Goal: Information Seeking & Learning: Understand process/instructions

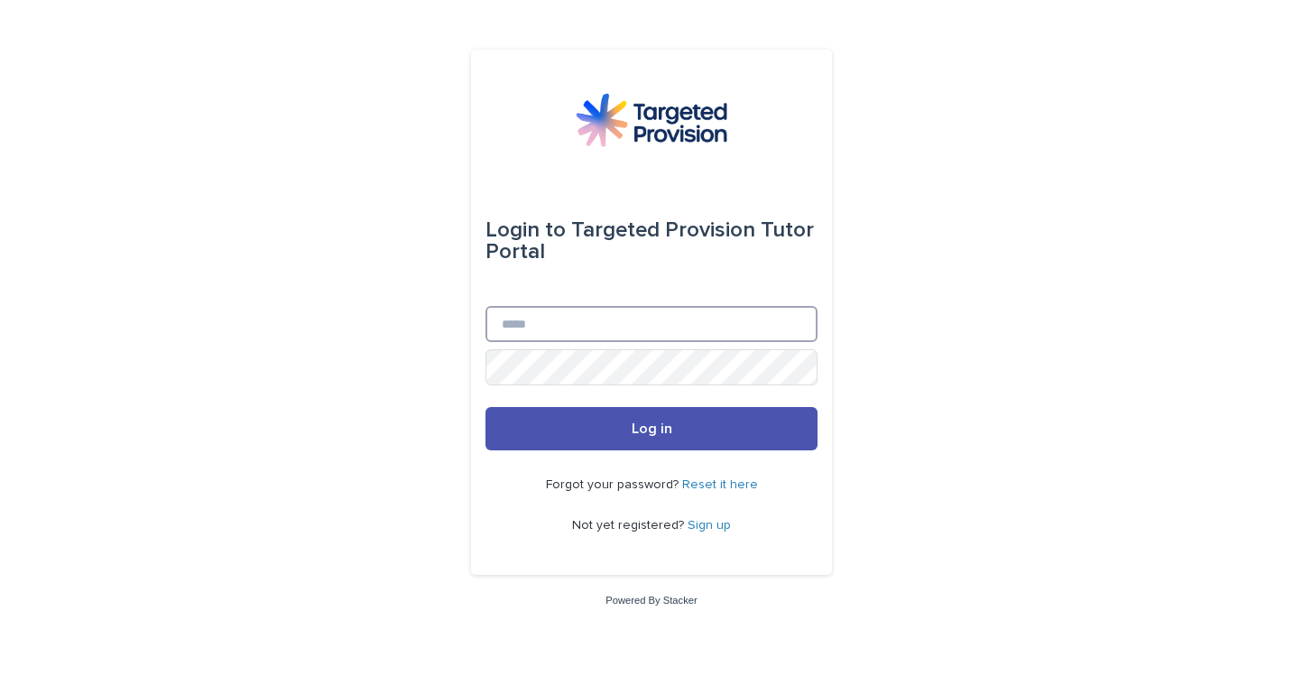
type input "**********"
click at [602, 439] on button "Log in" at bounding box center [651, 428] width 332 height 43
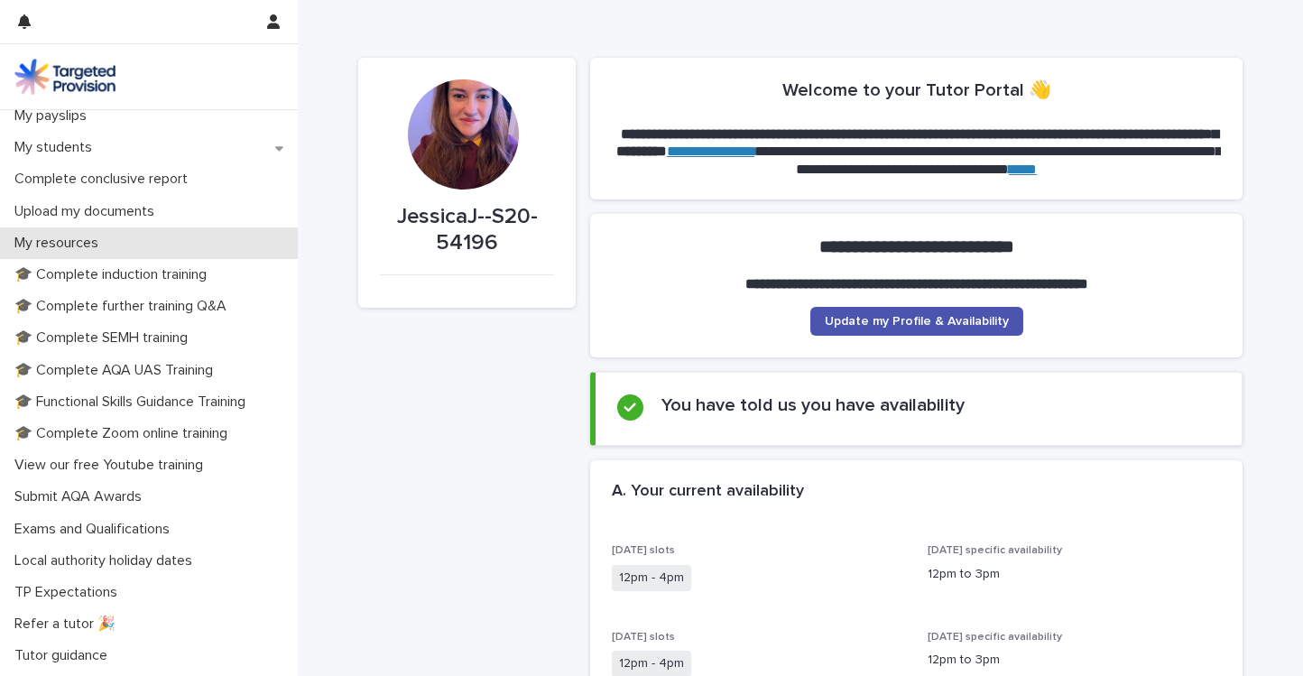
scroll to position [354, 0]
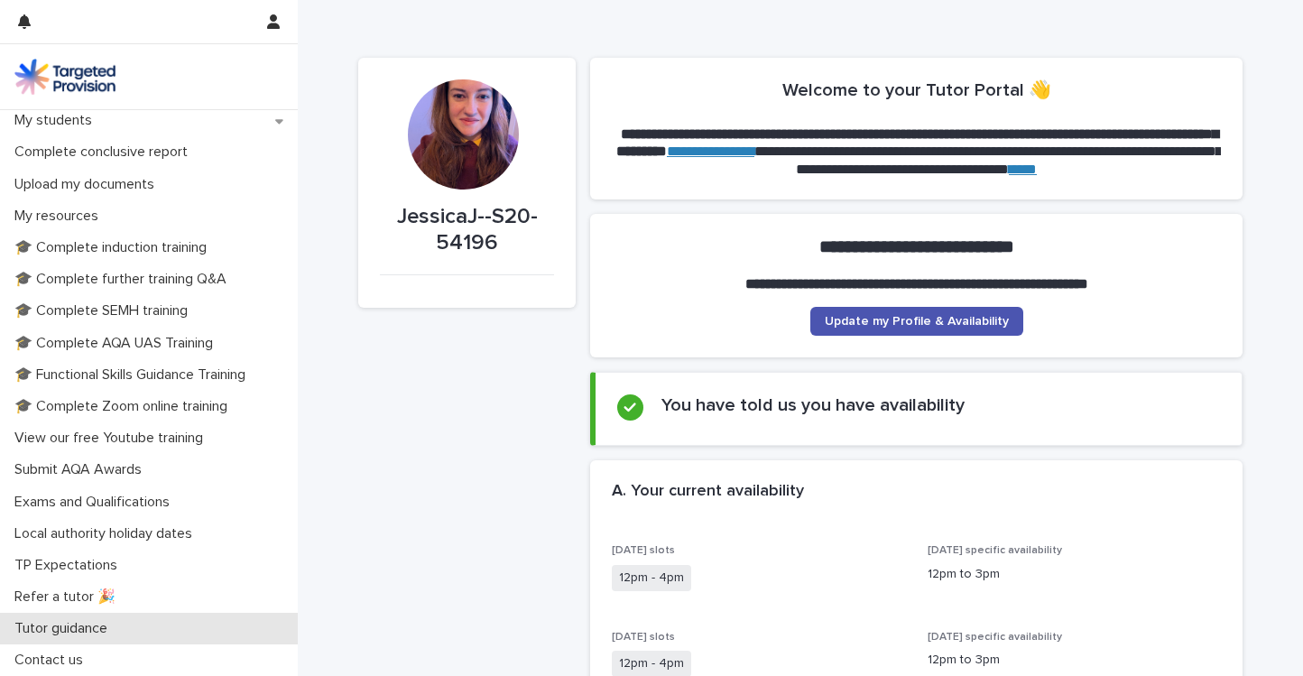
click at [96, 629] on p "Tutor guidance" at bounding box center [64, 628] width 115 height 17
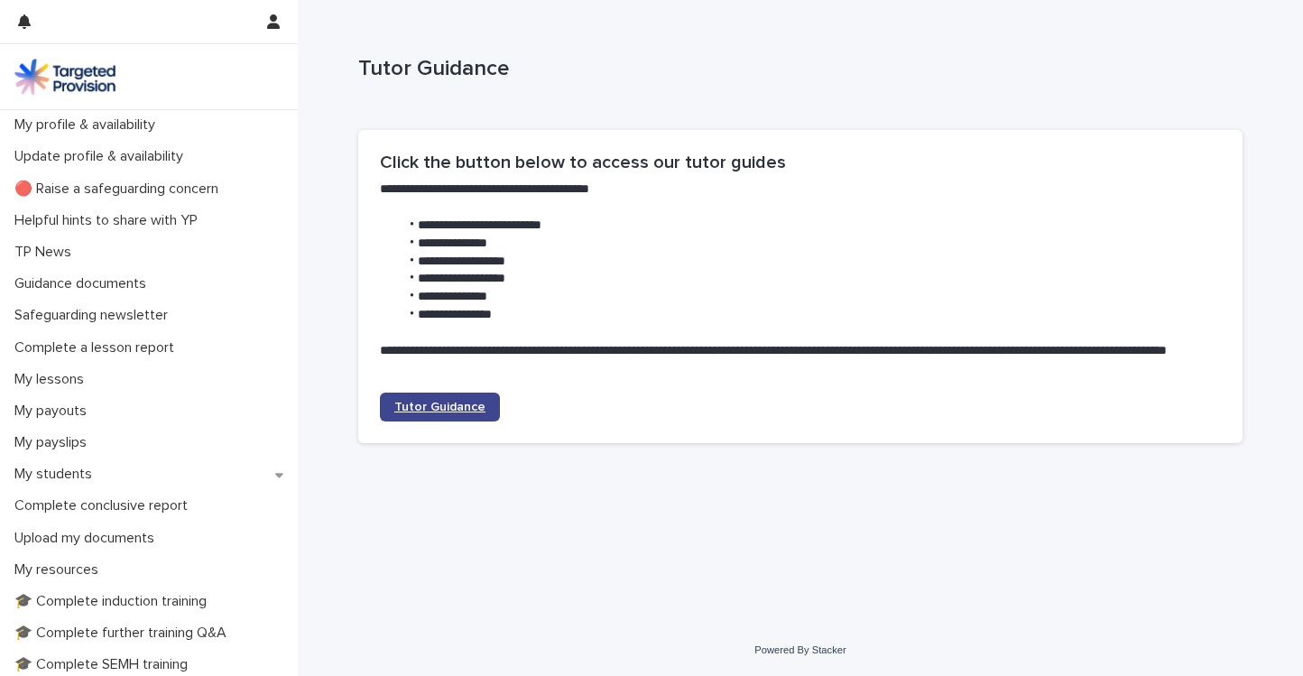
click at [414, 411] on span "Tutor Guidance" at bounding box center [439, 407] width 91 height 13
click at [137, 289] on p "Guidance documents" at bounding box center [83, 283] width 153 height 17
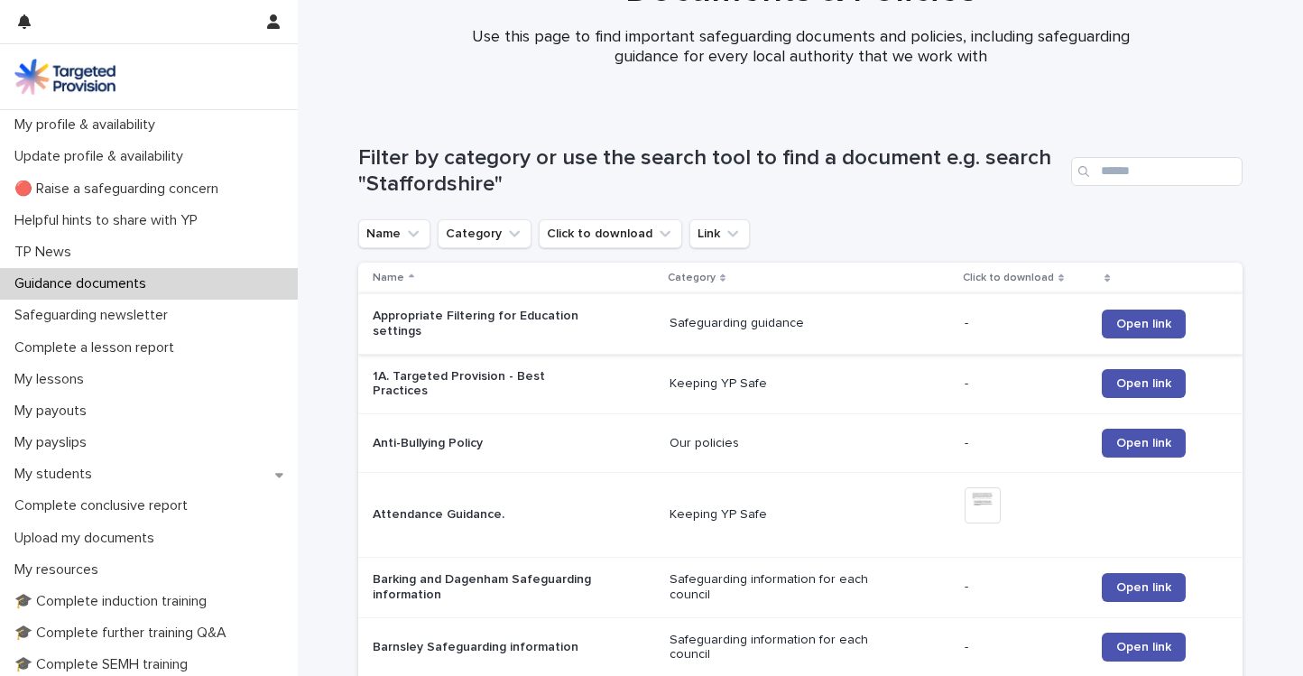
scroll to position [72, 0]
